Goal: Answer question/provide support

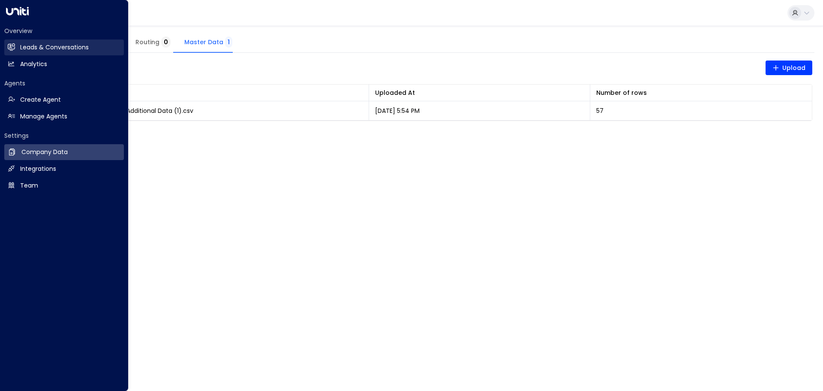
click at [24, 43] on h2 "Leads & Conversations" at bounding box center [54, 47] width 69 height 9
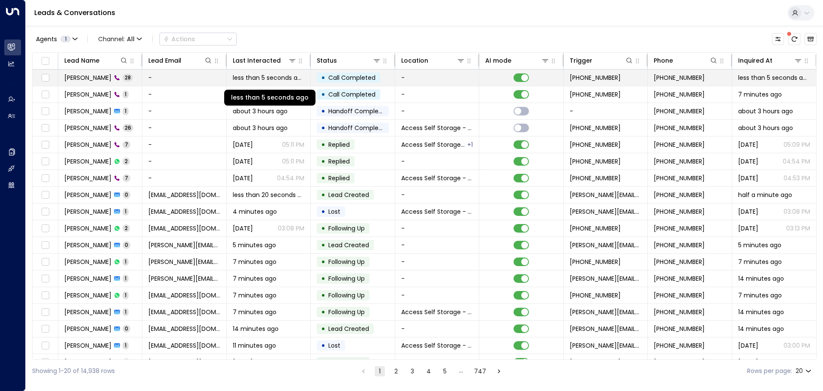
click at [243, 76] on span "less than 5 seconds ago" at bounding box center [269, 77] width 72 height 9
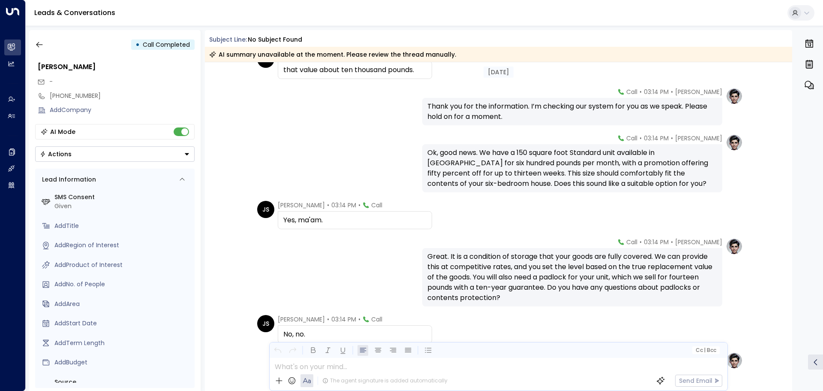
scroll to position [878, 0]
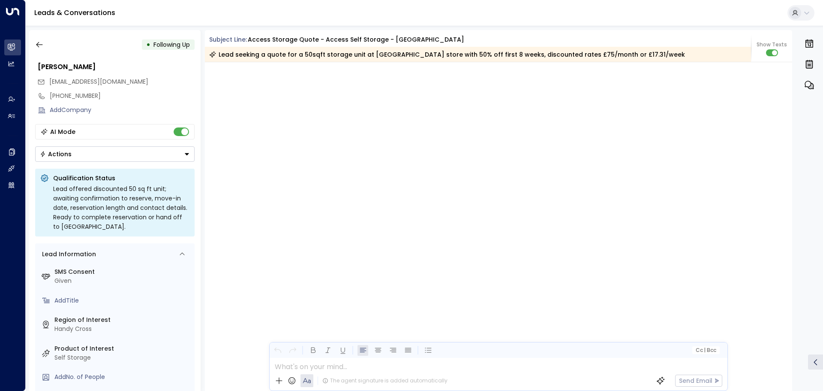
scroll to position [878, 0]
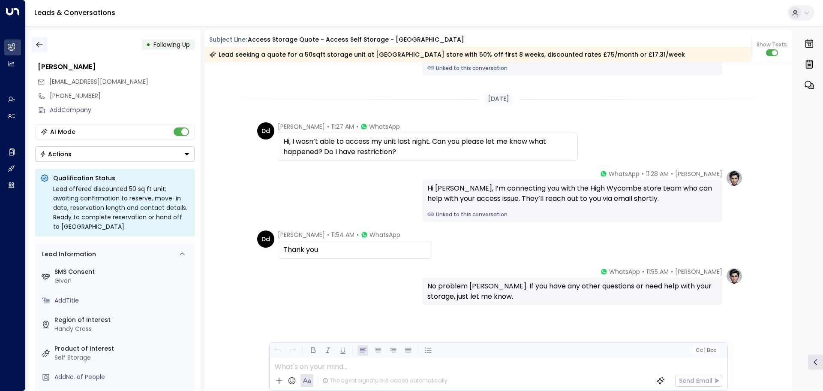
click at [38, 45] on icon "button" at bounding box center [39, 45] width 6 height 6
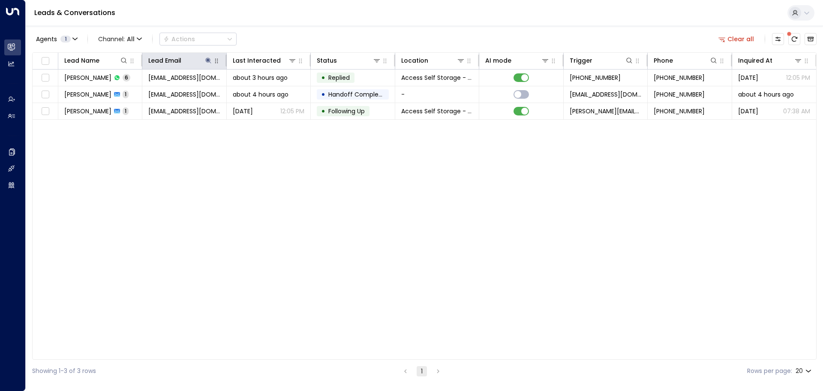
click at [217, 61] on icon "button" at bounding box center [216, 60] width 7 height 7
click at [211, 62] on icon at bounding box center [208, 60] width 7 height 7
click at [264, 92] on icon "button" at bounding box center [262, 92] width 6 height 6
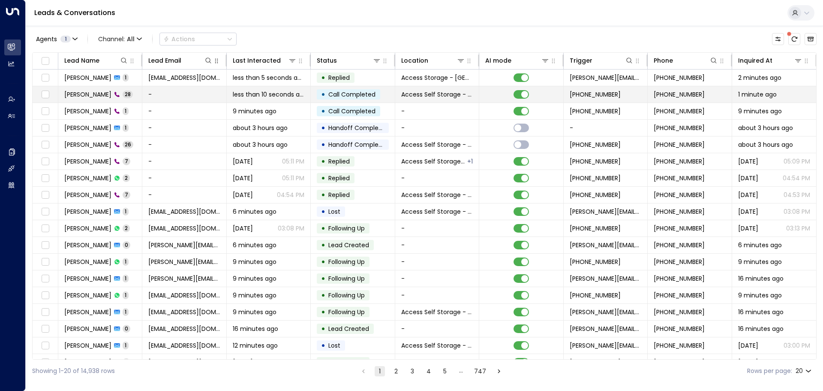
click at [132, 93] on td "[PERSON_NAME] 28" at bounding box center [100, 94] width 84 height 16
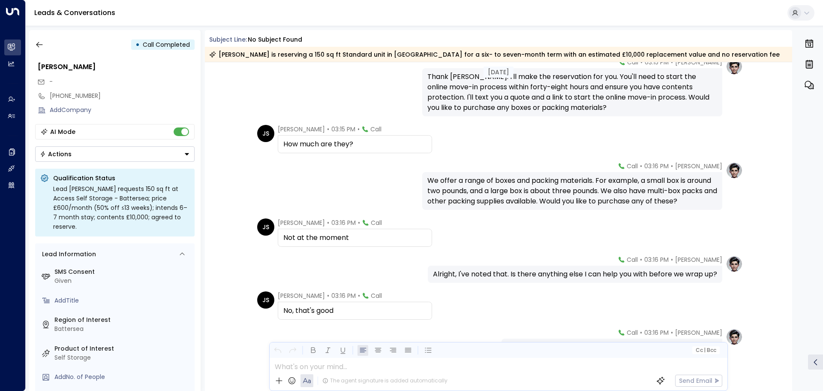
scroll to position [1033, 0]
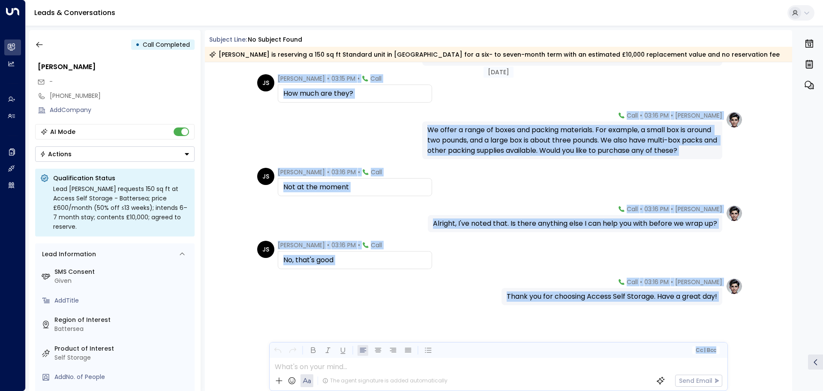
drag, startPoint x: 397, startPoint y: 105, endPoint x: 461, endPoint y: 368, distance: 271.4
copy div "Lore Ipsum • 95:66 DO • Sita Cons Adipi, eli Seddo Eiusmodt • 79:67 IN • Utla E…"
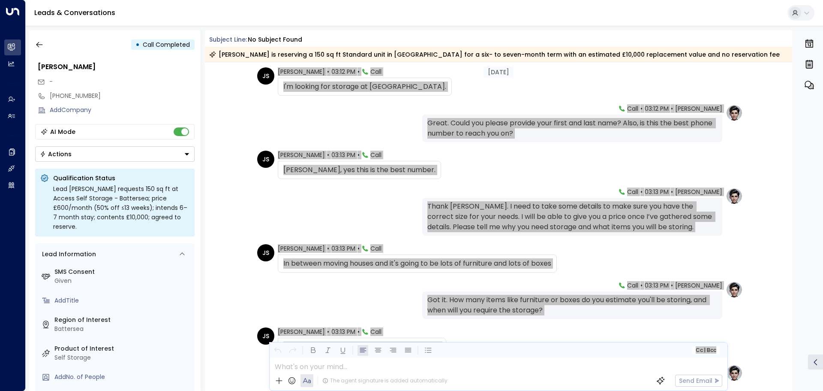
scroll to position [0, 0]
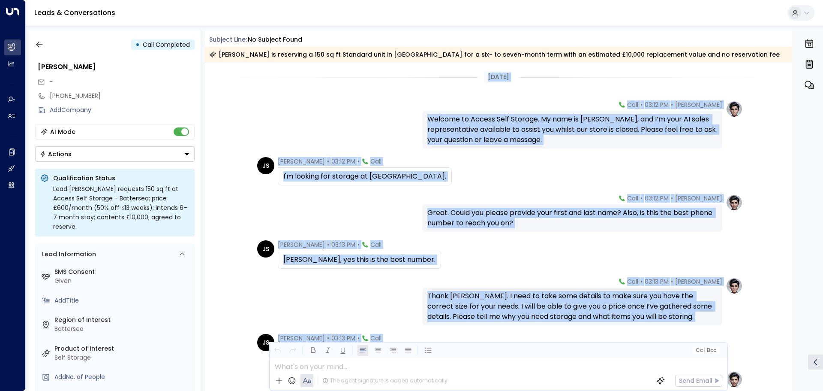
click at [241, 81] on div "[DATE]" at bounding box center [499, 77] width 588 height 12
copy div "Lorem Ipsum Dolorsit • 23:67 AM • Cons Adipisc el Seddoe Temp Incidid. Ut labo …"
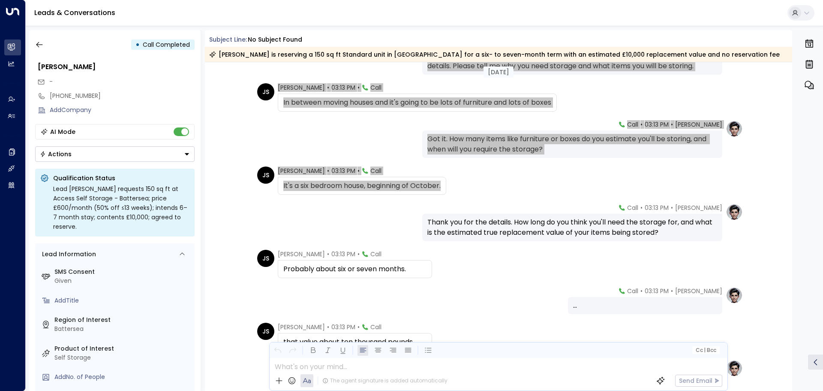
scroll to position [257, 0]
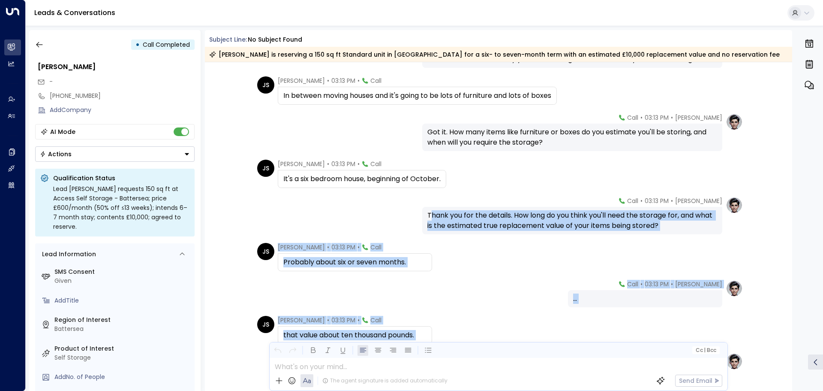
drag, startPoint x: 428, startPoint y: 200, endPoint x: 436, endPoint y: 345, distance: 145.1
click at [436, 345] on div "Subject Line: No subject found [PERSON_NAME] is reserving a 150 sq ft Standard …" at bounding box center [499, 210] width 588 height 361
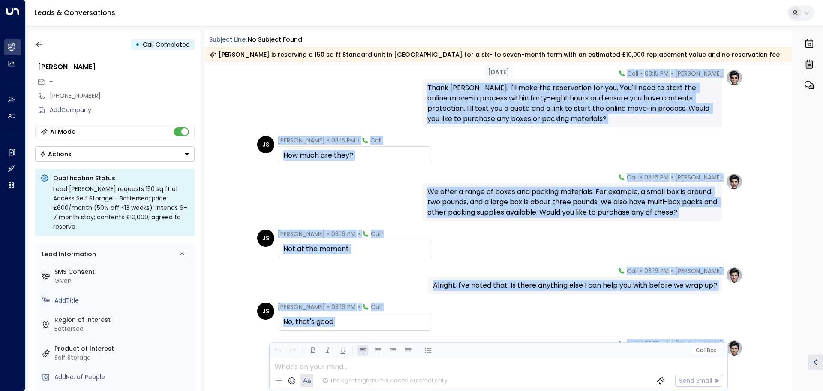
scroll to position [1033, 0]
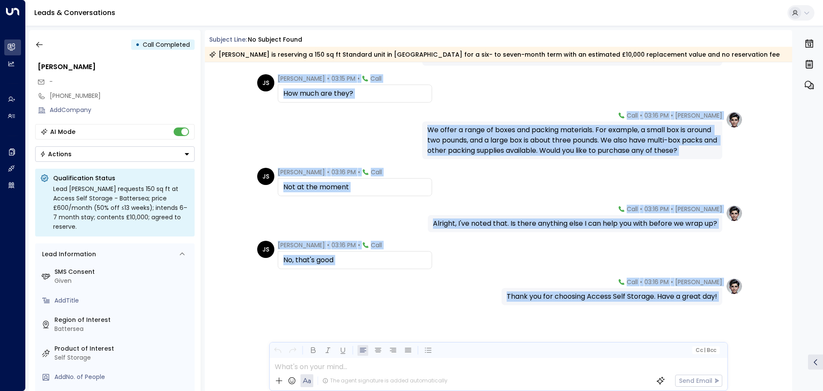
copy div "[PERSON_NAME] you for the details. How long do you think you'll need the storag…"
click at [296, 263] on div "No, that's good" at bounding box center [354, 260] width 143 height 10
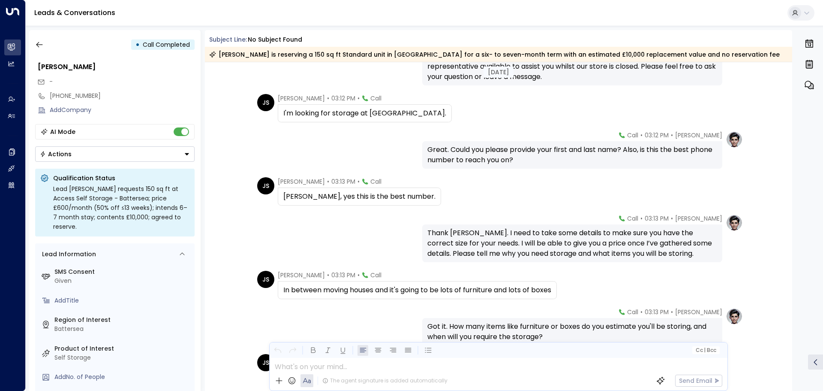
scroll to position [0, 0]
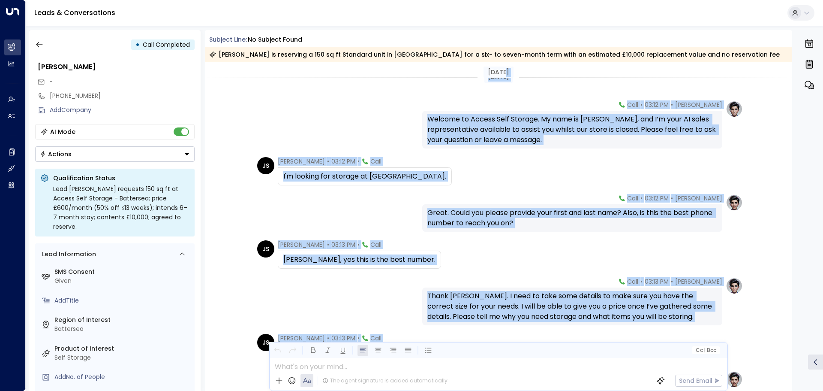
drag, startPoint x: 730, startPoint y: 313, endPoint x: 576, endPoint y: 95, distance: 267.6
copy div "Lorem Ipsum Dolorsit • 23:67 AM • Cons Adipisc el Seddoe Temp Incidid. Ut labo …"
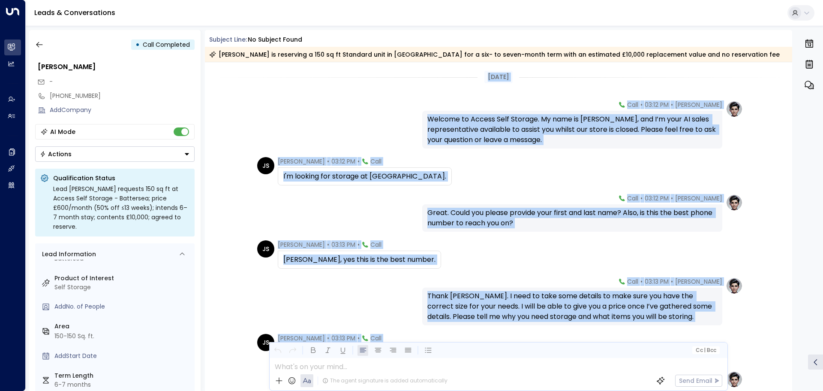
click at [309, 131] on div "[PERSON_NAME] • 03:12 PM • Call Welcome to Access Self Storage. My name is [PER…" at bounding box center [498, 124] width 489 height 48
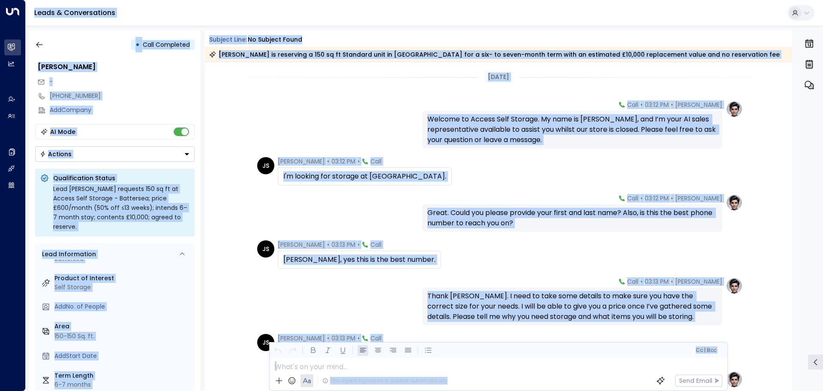
click at [310, 123] on div "[PERSON_NAME] • 03:12 PM • Call Welcome to Access Self Storage. My name is [PER…" at bounding box center [498, 124] width 489 height 48
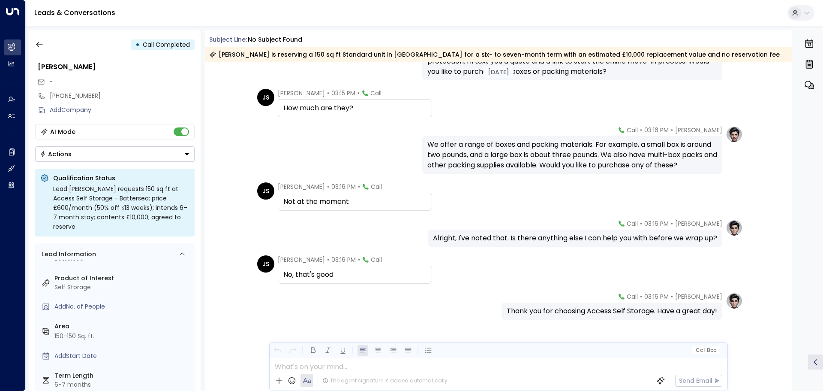
scroll to position [1033, 0]
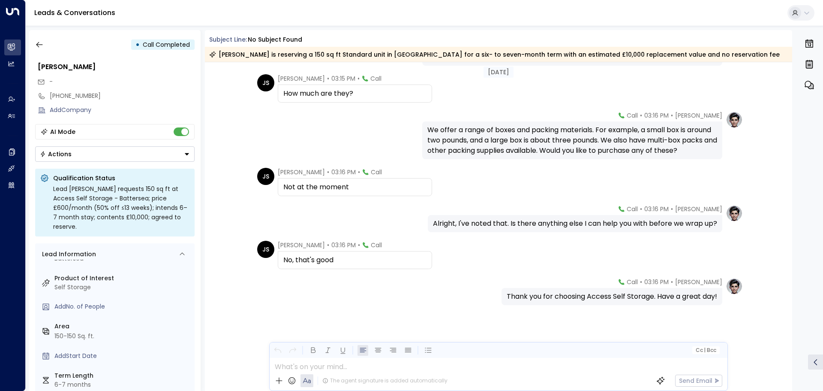
drag, startPoint x: 405, startPoint y: 113, endPoint x: 441, endPoint y: 349, distance: 238.1
copy div "Loremip do Sitame Cons Adipisc. El sedd ei Tempo, inc U’l etdo MA aliqu enimadm…"
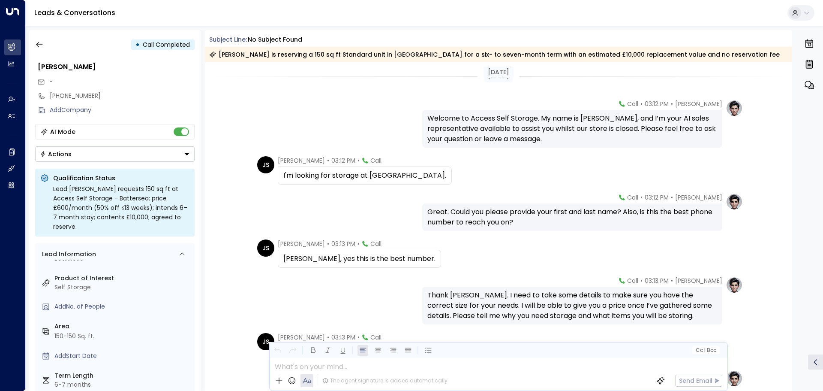
scroll to position [0, 0]
copy div "Loremip do Sitame Cons Adipisc. El sedd ei Tempo, inc U’l etdo MA aliqu enimadm…"
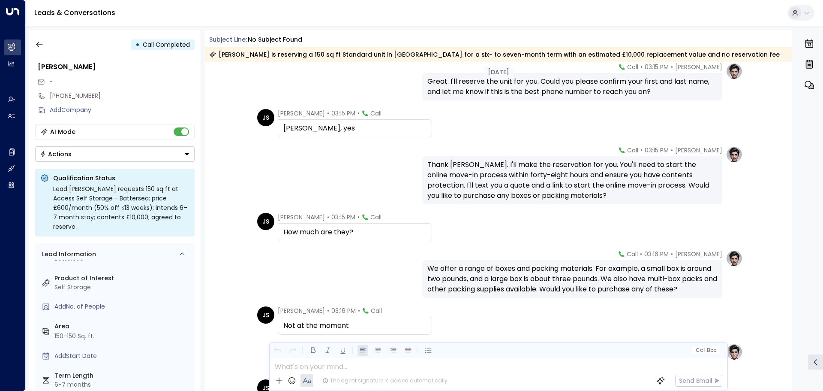
scroll to position [900, 0]
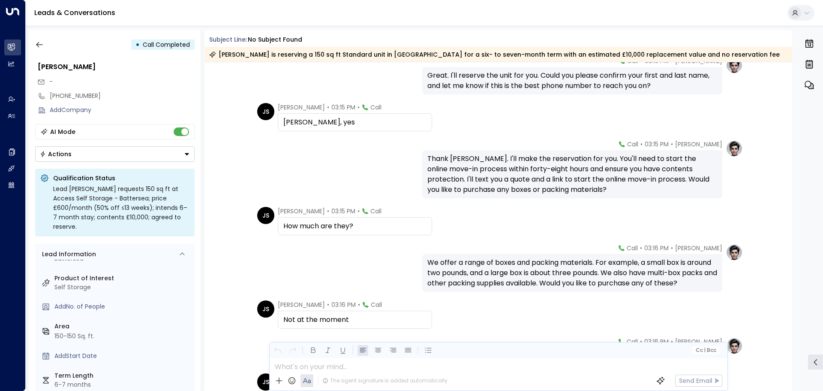
drag, startPoint x: 436, startPoint y: 281, endPoint x: 389, endPoint y: 283, distance: 47.2
click at [389, 283] on div "[PERSON_NAME] • 03:16 PM • Call We offer a range of boxes and packing materials…" at bounding box center [498, 268] width 489 height 48
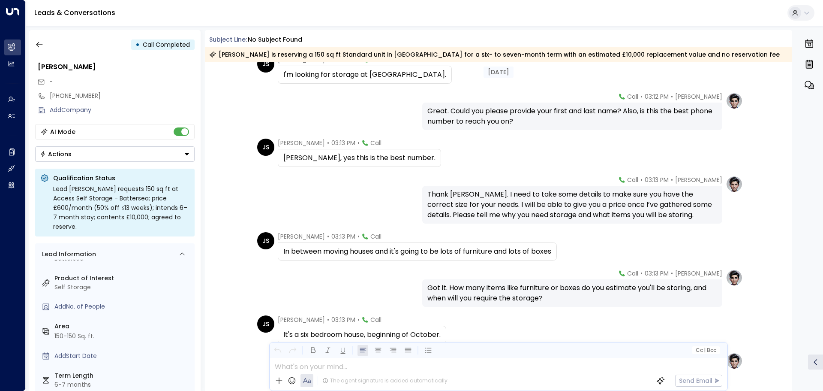
scroll to position [86, 0]
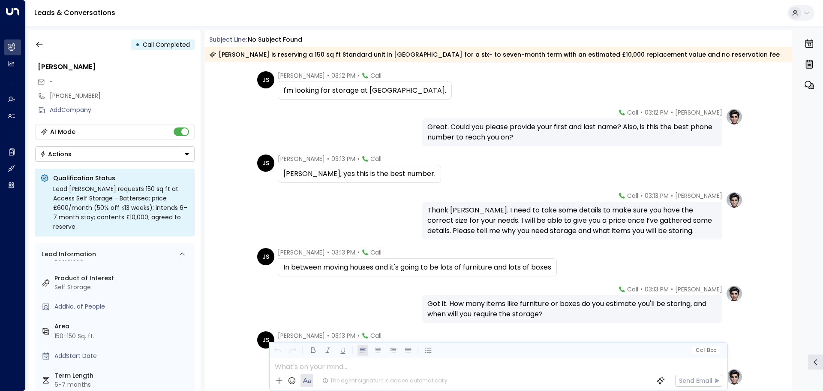
click at [809, 86] on icon "button" at bounding box center [809, 85] width 10 height 10
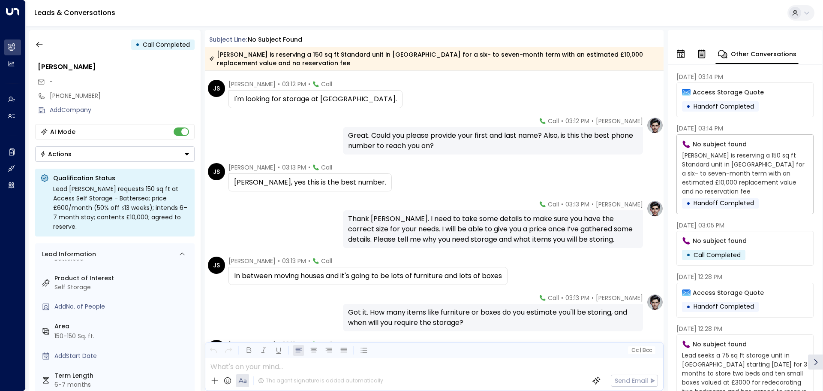
scroll to position [0, 0]
click at [703, 53] on icon "button" at bounding box center [702, 54] width 6 height 7
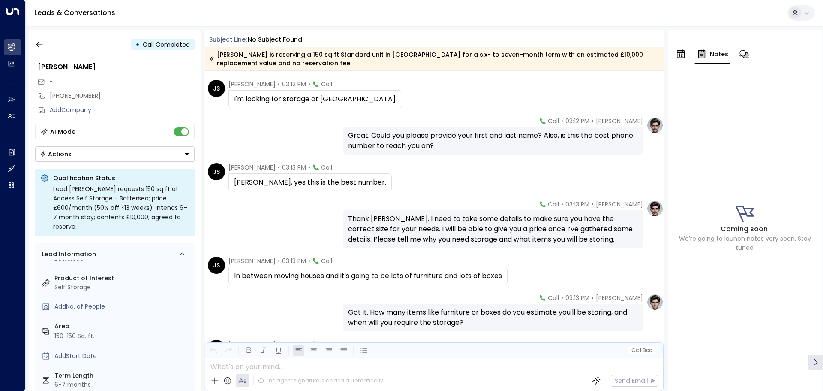
click at [684, 54] on icon "button" at bounding box center [681, 54] width 8 height 9
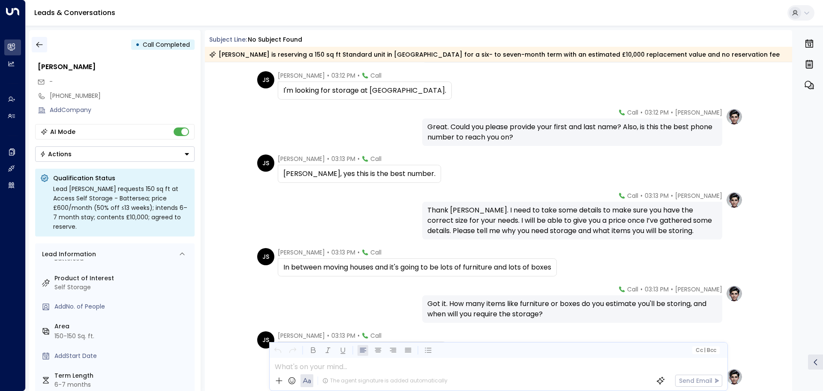
click at [38, 42] on icon "button" at bounding box center [39, 44] width 9 height 9
